Goal: Task Accomplishment & Management: Use online tool/utility

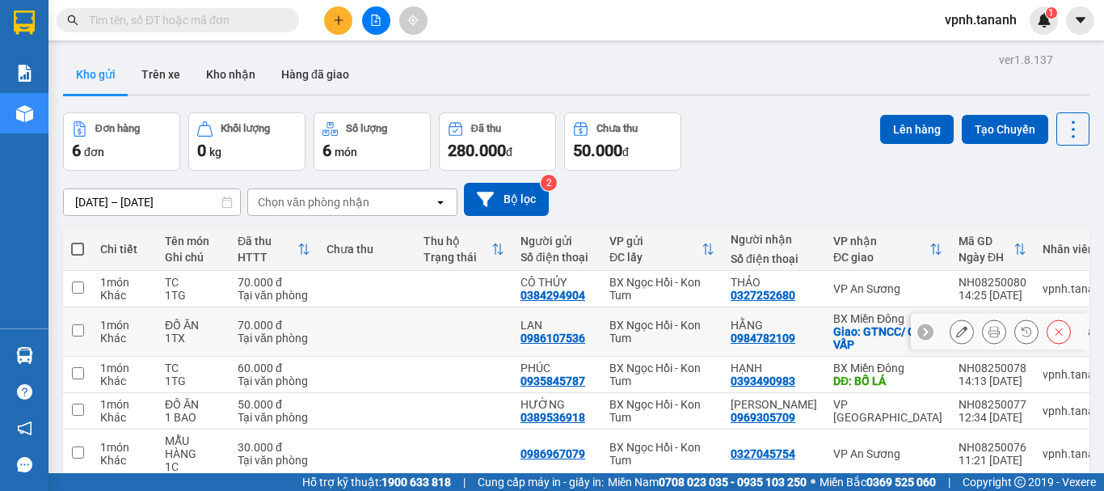
scroll to position [81, 0]
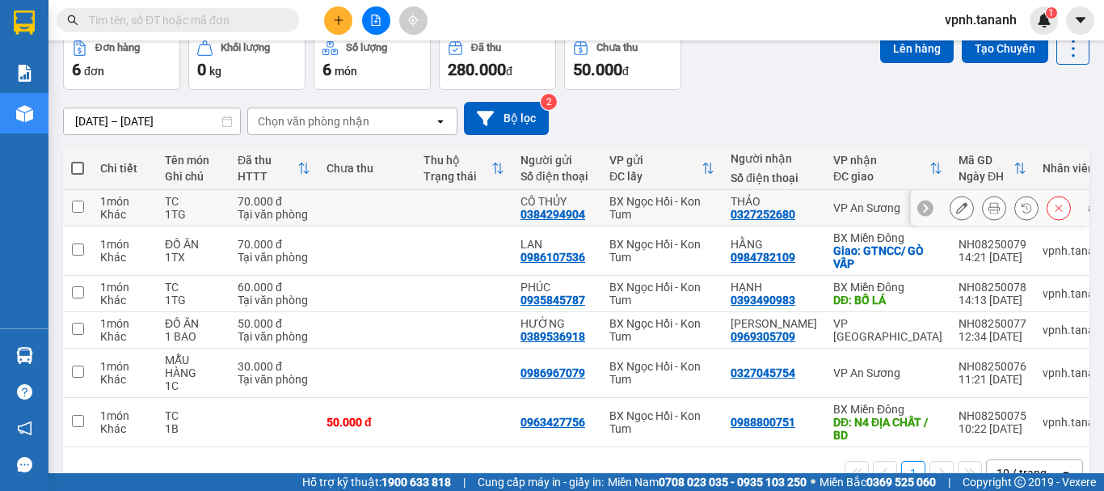
click at [77, 205] on input "checkbox" at bounding box center [78, 206] width 12 height 12
checkbox input "true"
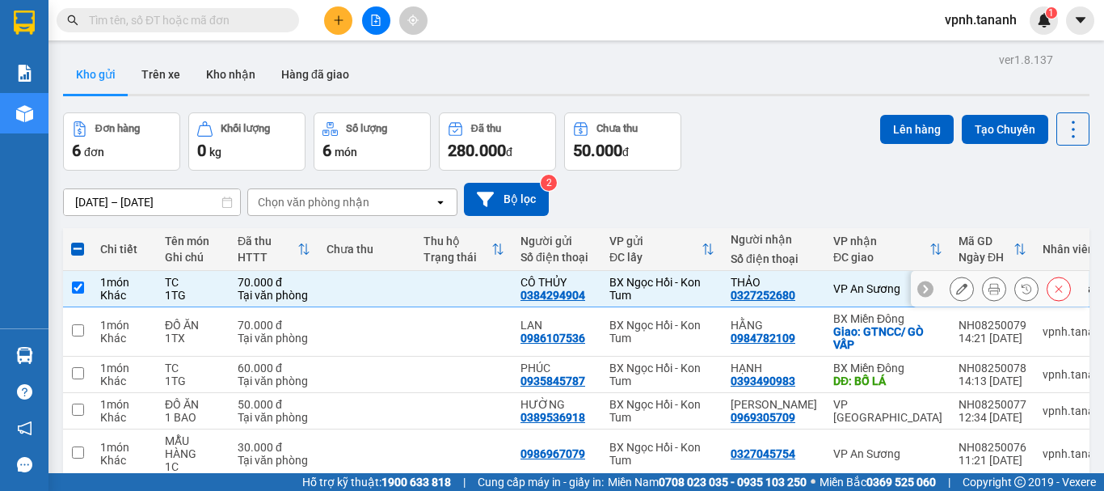
scroll to position [128, 0]
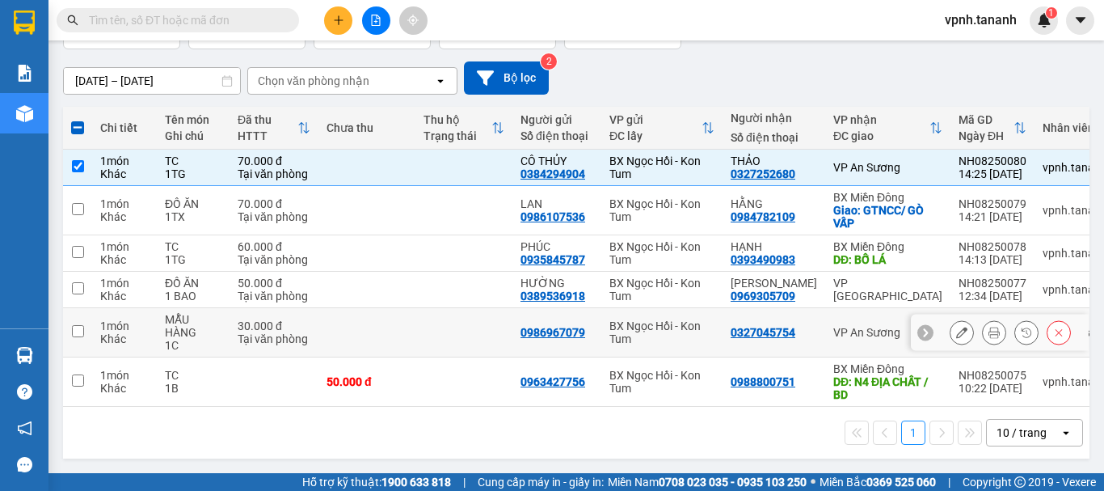
click at [73, 325] on input "checkbox" at bounding box center [78, 331] width 12 height 12
checkbox input "true"
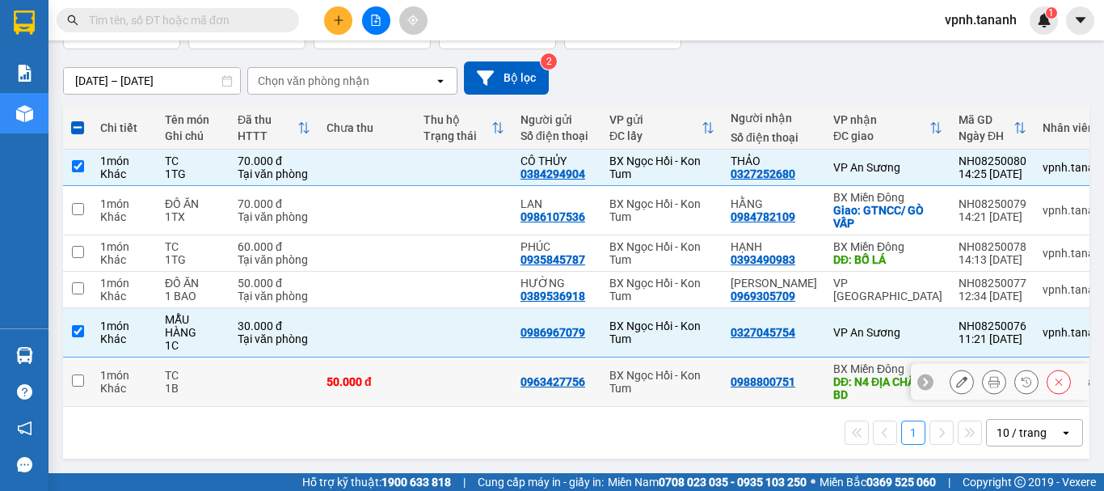
click at [74, 374] on input "checkbox" at bounding box center [78, 380] width 12 height 12
checkbox input "true"
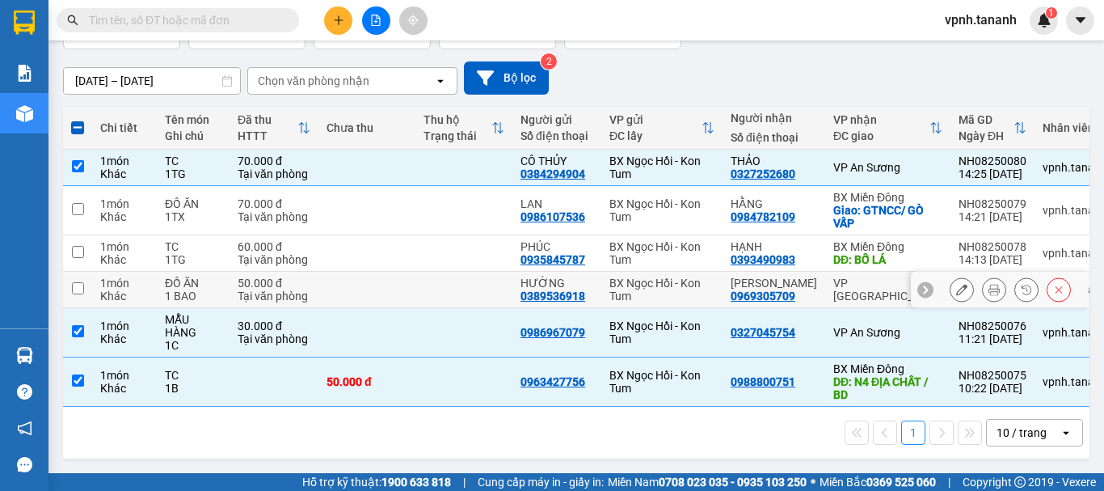
scroll to position [0, 0]
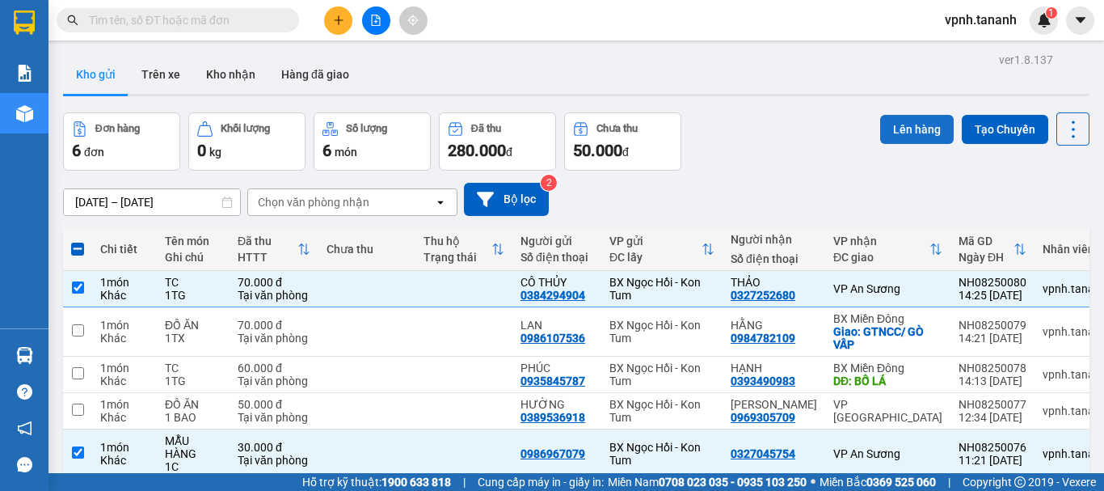
click at [896, 129] on button "Lên hàng" at bounding box center [917, 129] width 74 height 29
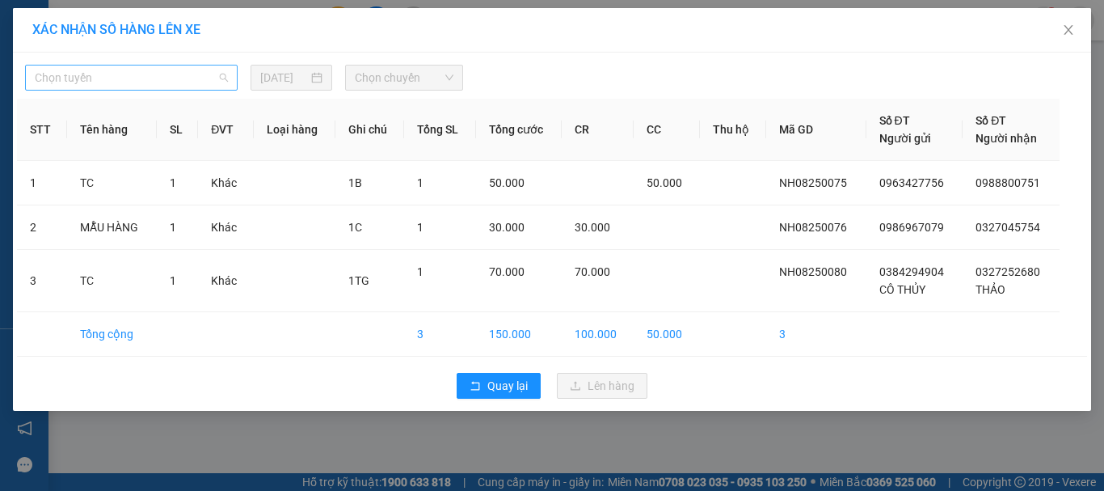
click at [200, 73] on span "Chọn tuyến" at bounding box center [131, 77] width 193 height 24
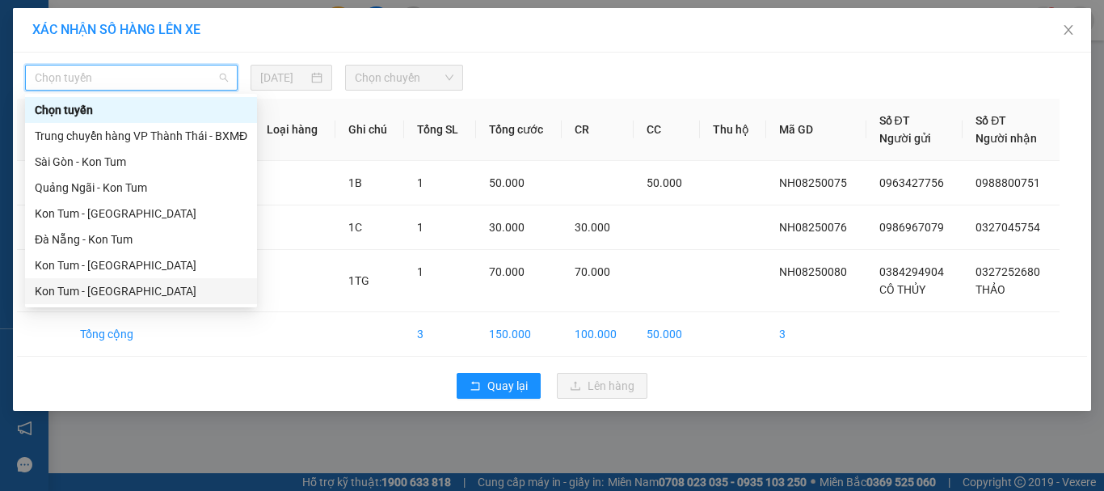
click at [105, 285] on div "Kon Tum - [GEOGRAPHIC_DATA]" at bounding box center [141, 291] width 213 height 18
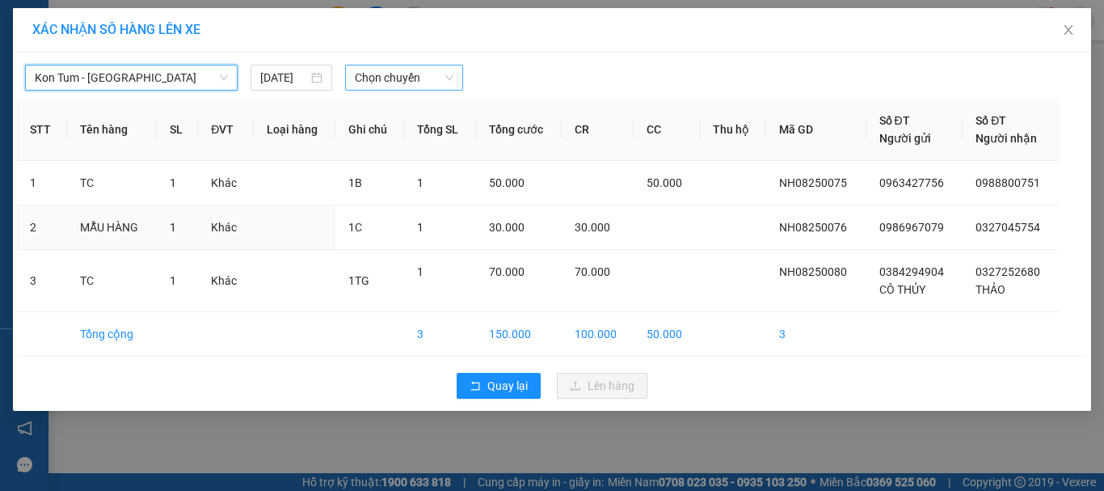
click at [371, 78] on span "Chọn chuyến" at bounding box center [404, 77] width 99 height 24
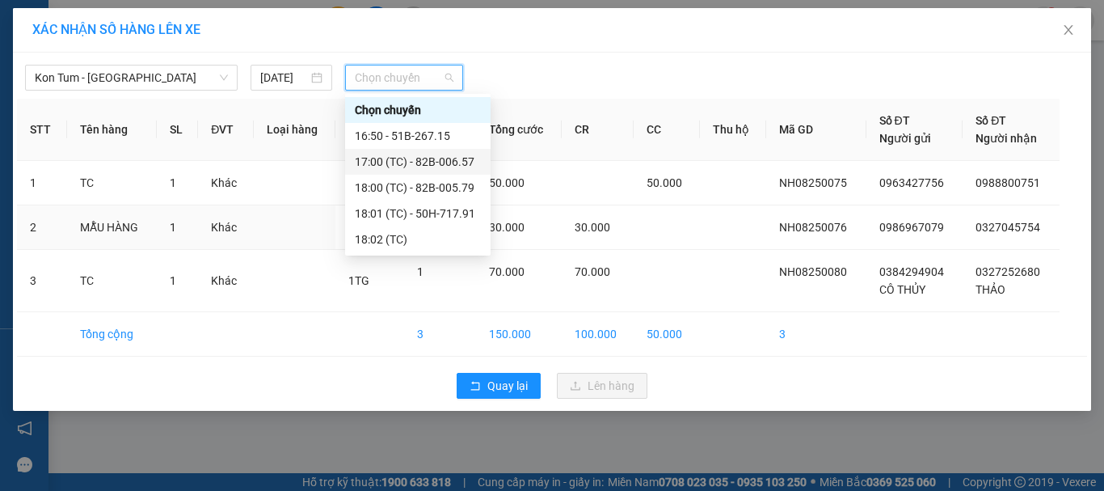
click at [398, 153] on div "17:00 (TC) - 82B-006.57" at bounding box center [418, 162] width 126 height 18
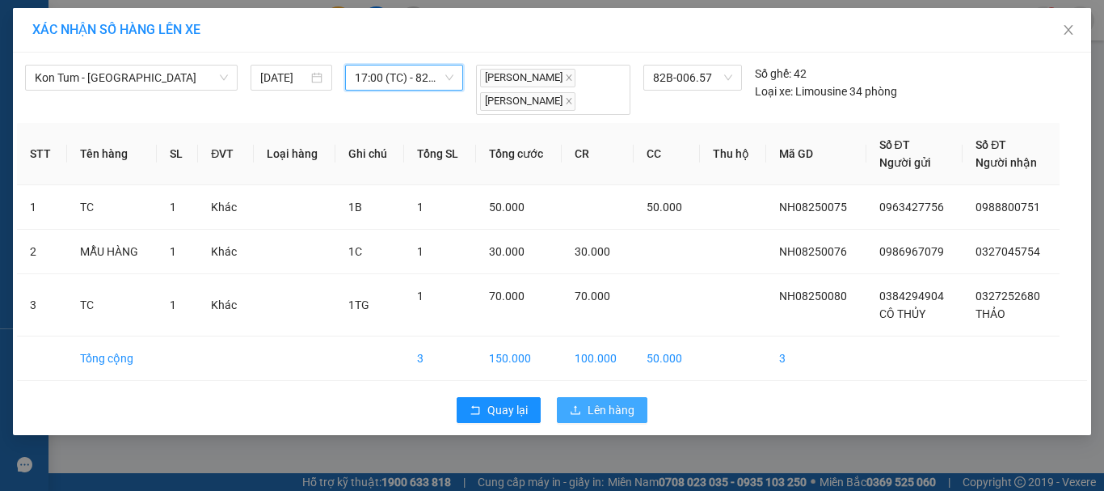
click at [602, 408] on span "Lên hàng" at bounding box center [611, 410] width 47 height 18
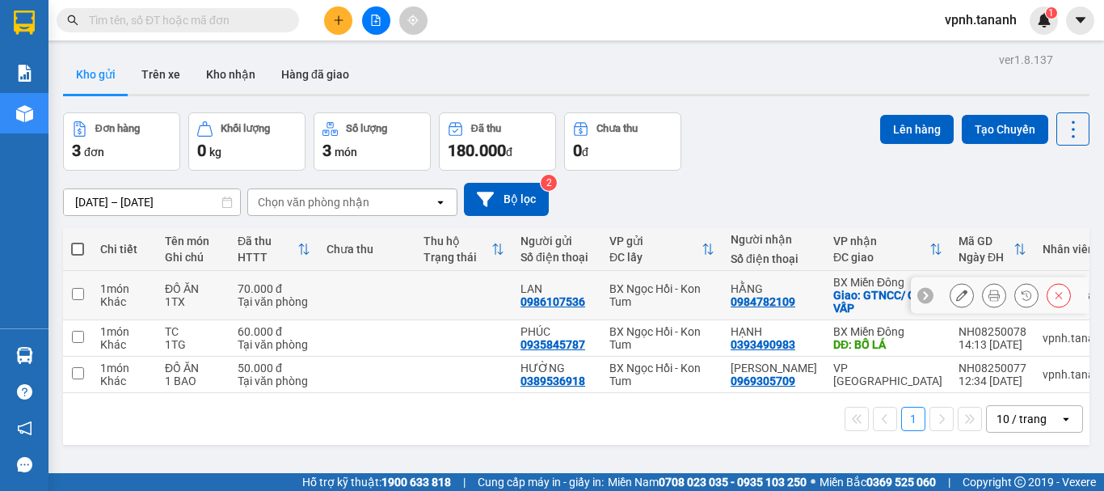
click at [80, 293] on input "checkbox" at bounding box center [78, 294] width 12 height 12
checkbox input "true"
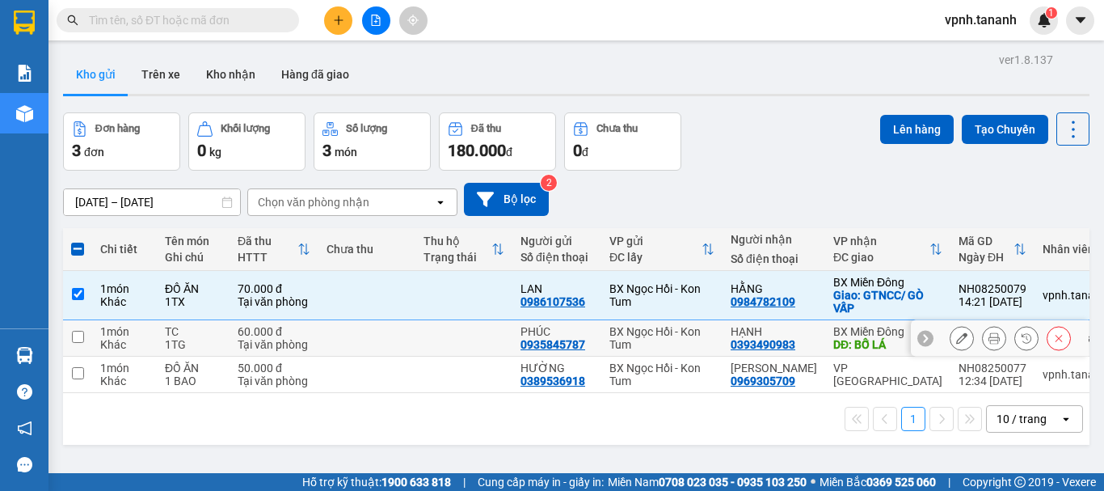
click at [77, 336] on input "checkbox" at bounding box center [78, 337] width 12 height 12
checkbox input "true"
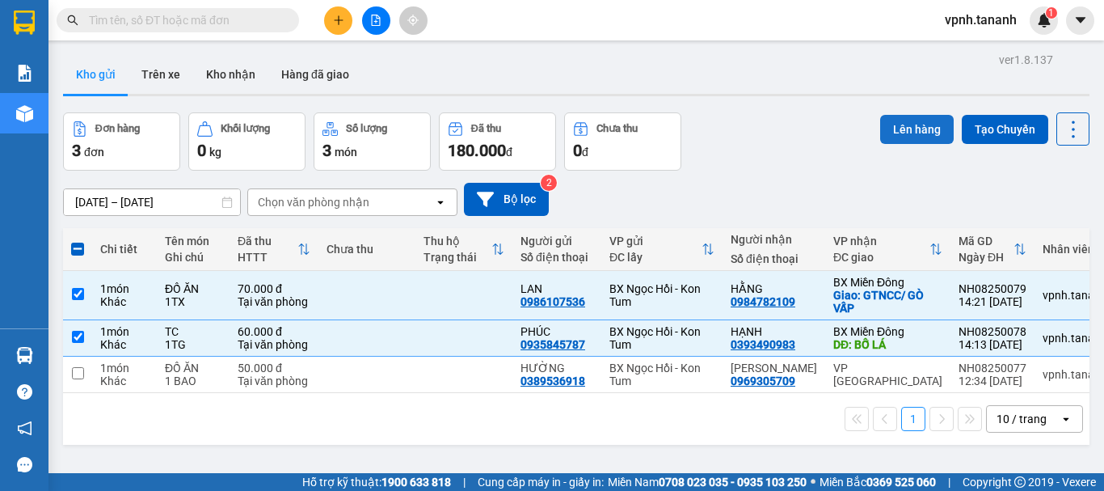
click at [916, 130] on button "Lên hàng" at bounding box center [917, 129] width 74 height 29
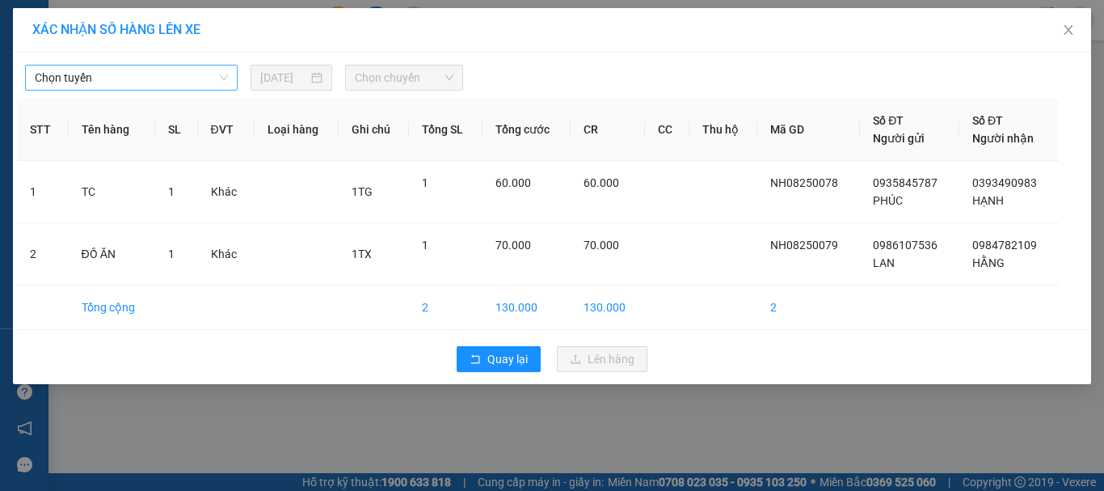
click at [159, 72] on span "Chọn tuyến" at bounding box center [131, 77] width 193 height 24
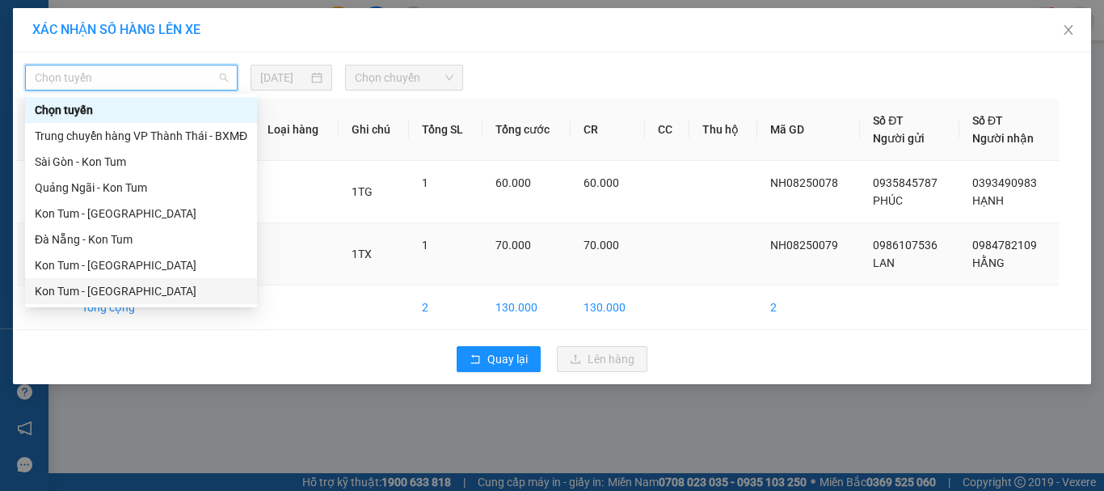
drag, startPoint x: 133, startPoint y: 292, endPoint x: 131, endPoint y: 273, distance: 18.8
click at [133, 291] on div "Kon Tum - [GEOGRAPHIC_DATA]" at bounding box center [141, 291] width 213 height 18
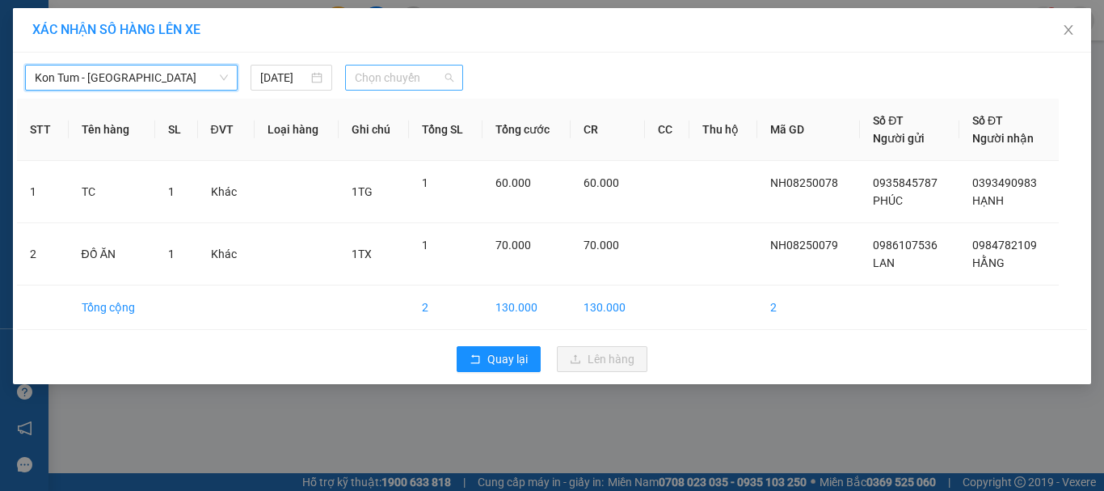
click at [403, 75] on span "Chọn chuyến" at bounding box center [404, 77] width 99 height 24
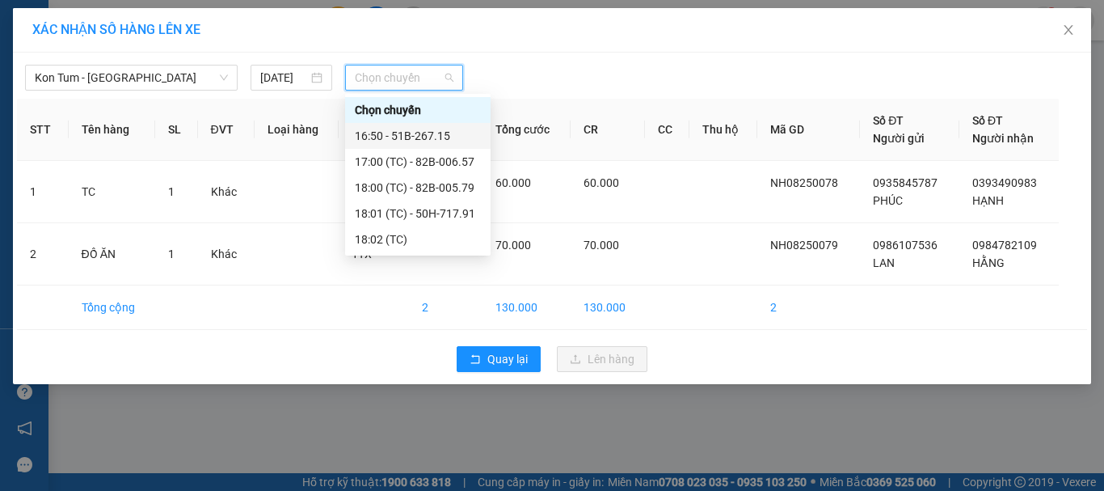
click at [410, 134] on div "16:50 - 51B-267.15" at bounding box center [418, 136] width 126 height 18
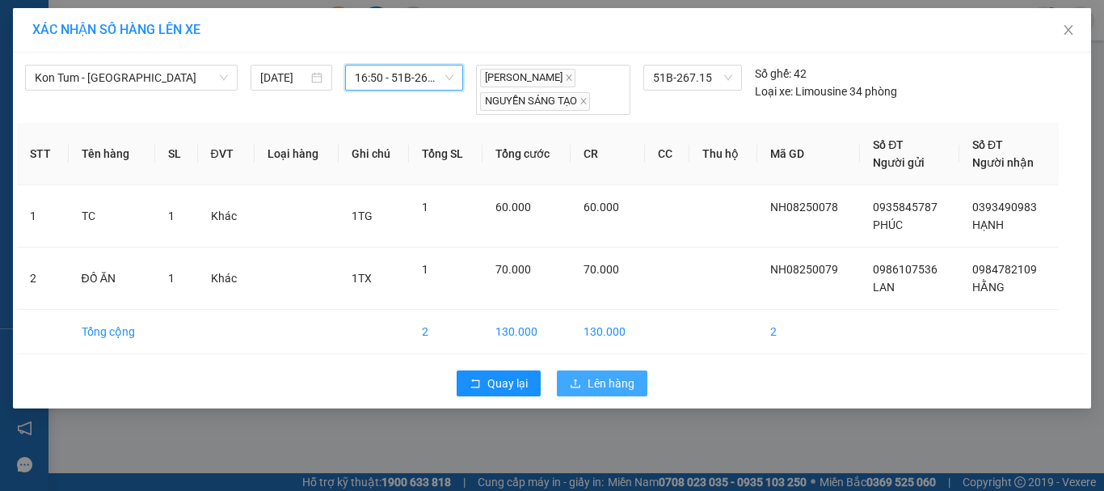
click at [604, 386] on span "Lên hàng" at bounding box center [611, 383] width 47 height 18
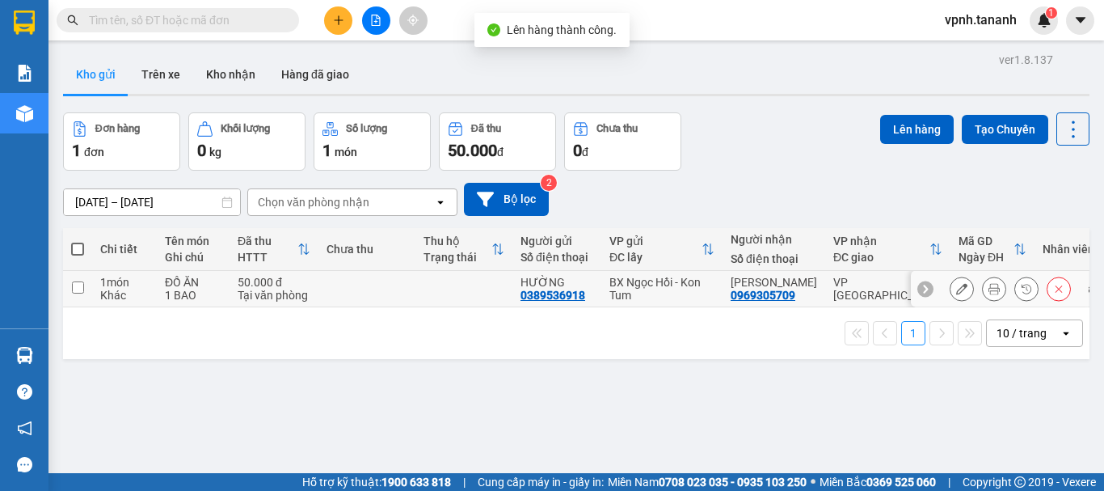
click at [68, 287] on td at bounding box center [77, 289] width 29 height 36
checkbox input "true"
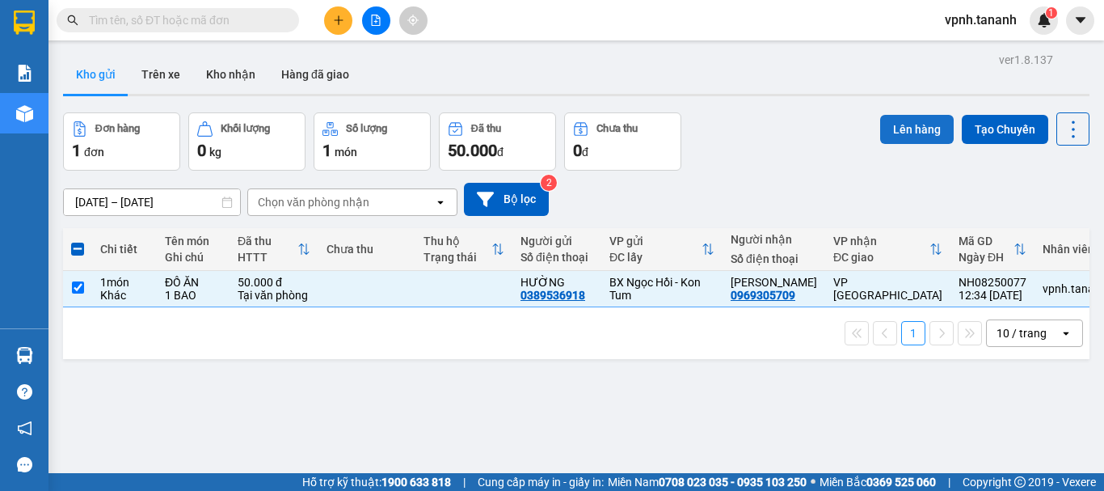
click at [921, 129] on button "Lên hàng" at bounding box center [917, 129] width 74 height 29
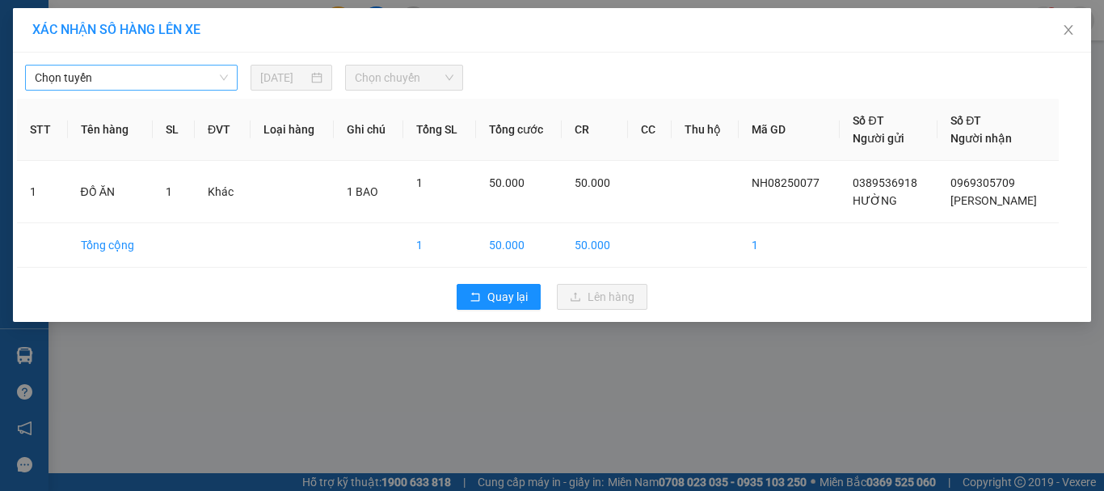
click at [188, 71] on span "Chọn tuyến" at bounding box center [131, 77] width 193 height 24
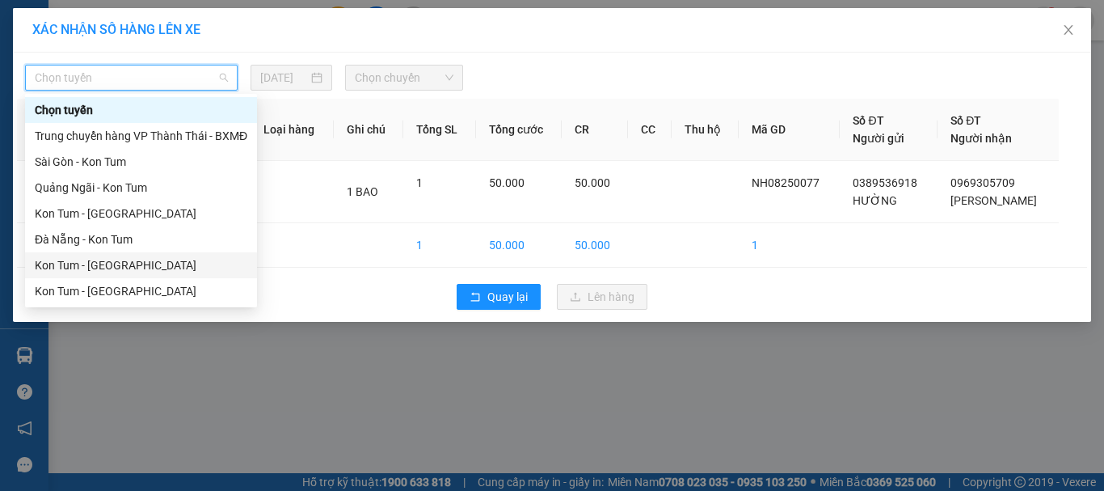
click at [141, 264] on div "Kon Tum - [GEOGRAPHIC_DATA]" at bounding box center [141, 265] width 213 height 18
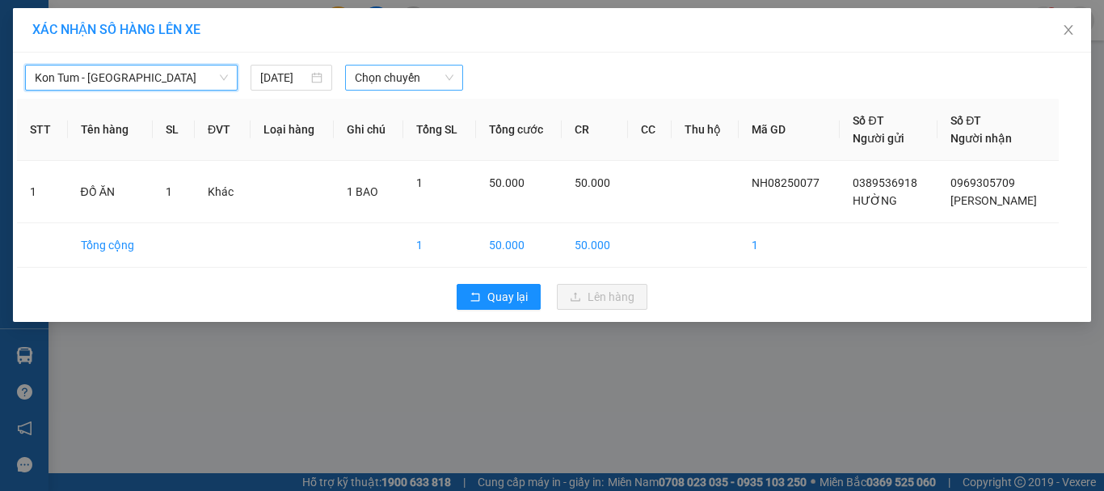
click at [388, 74] on span "Chọn chuyến" at bounding box center [404, 77] width 99 height 24
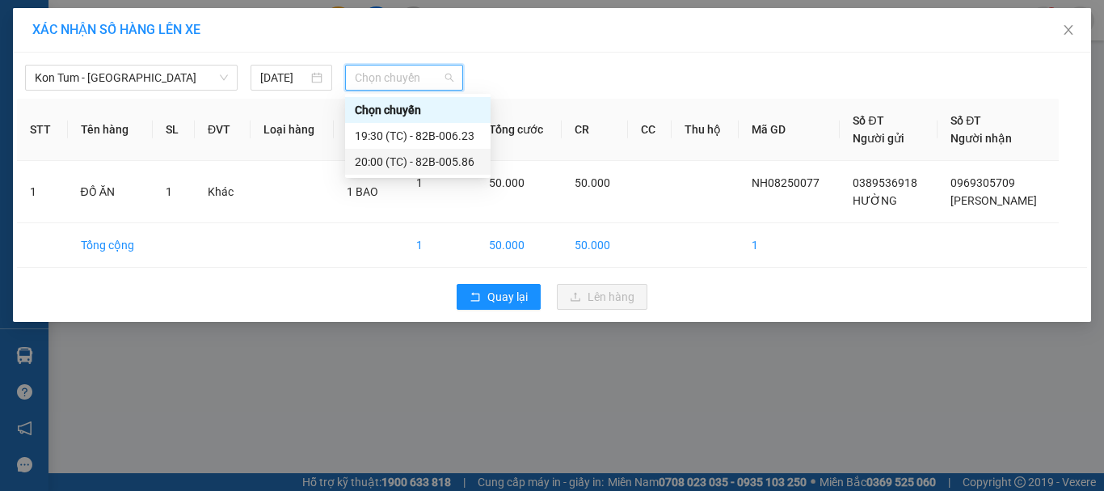
click at [424, 166] on div "20:00 (TC) - 82B-005.86" at bounding box center [418, 162] width 126 height 18
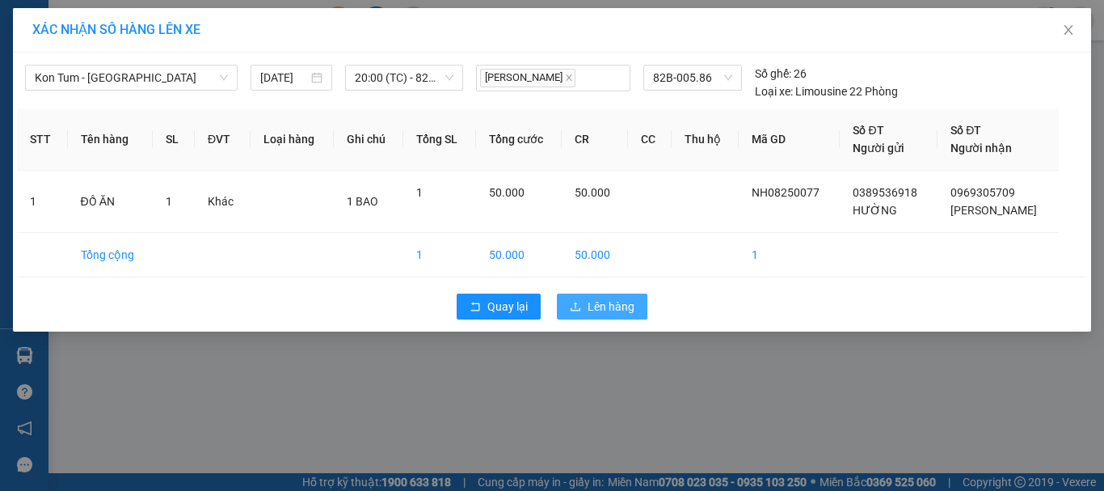
click at [622, 296] on button "Lên hàng" at bounding box center [602, 306] width 91 height 26
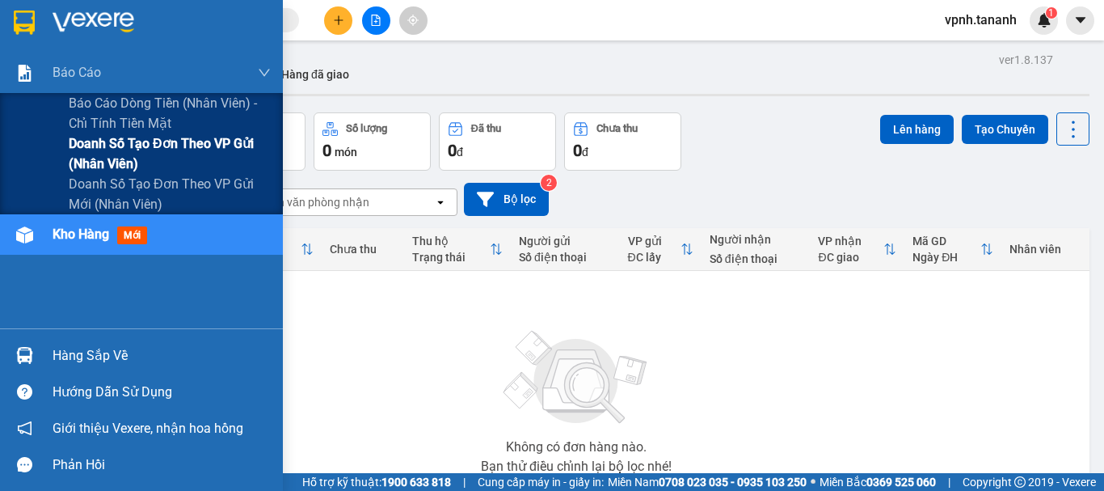
click at [104, 150] on span "Doanh số tạo đơn theo VP gửi (nhân viên)" at bounding box center [170, 153] width 202 height 40
